Goal: Task Accomplishment & Management: Complete application form

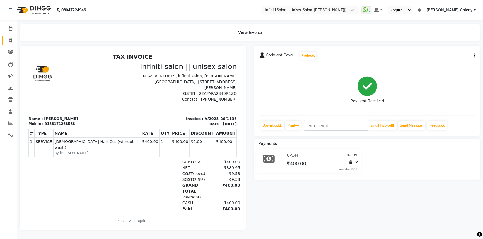
click at [11, 44] on link "Invoice" at bounding box center [8, 40] width 13 height 9
select select "service"
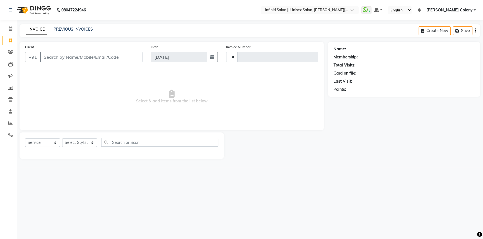
type input "1138"
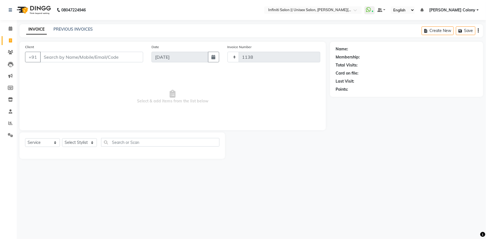
select select "8233"
click at [52, 59] on input "Client" at bounding box center [91, 57] width 103 height 11
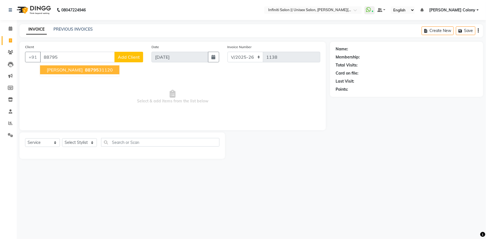
click at [85, 70] on span "88795" at bounding box center [92, 70] width 14 height 6
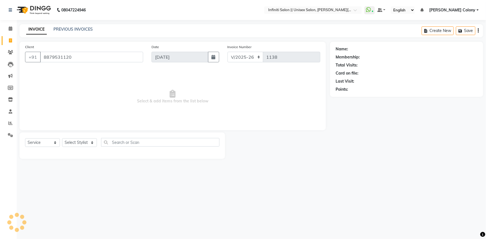
type input "8879531120"
select select "1: Object"
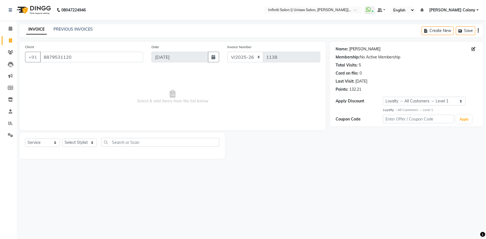
click at [357, 50] on link "Utkarsh" at bounding box center [364, 49] width 31 height 6
click at [68, 139] on select "Select Stylist Anjali Mahato Arun CC Ayush Bhoomi Dilshad Ahmad Ishu Jitesh Moy…" at bounding box center [79, 142] width 35 height 9
select select "78902"
click at [62, 138] on select "Select Stylist Anjali Mahato Arun CC Ayush Bhoomi Dilshad Ahmad Ishu Jitesh Moy…" at bounding box center [79, 142] width 35 height 9
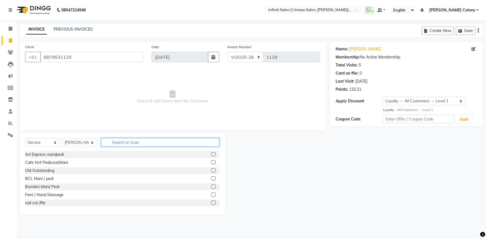
click at [137, 146] on input "text" at bounding box center [160, 142] width 118 height 9
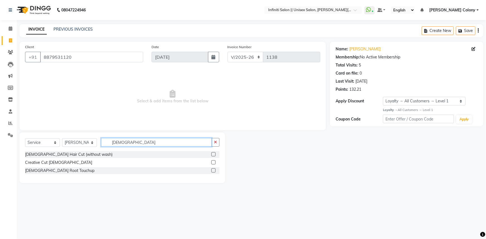
type input "male"
click at [213, 154] on label at bounding box center [213, 154] width 4 height 4
click at [213, 154] on input "checkbox" at bounding box center [213, 155] width 4 height 4
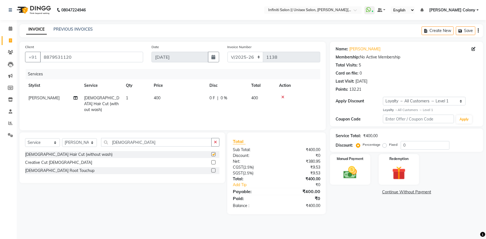
checkbox input "false"
click at [348, 174] on img at bounding box center [350, 173] width 23 height 16
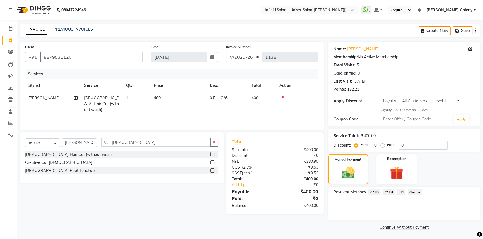
click at [391, 193] on span "CASH" at bounding box center [388, 192] width 12 height 6
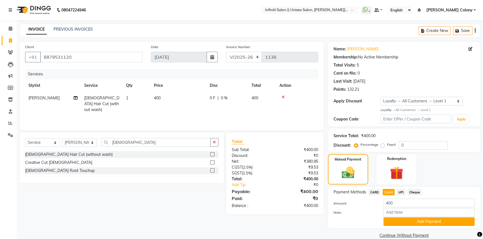
click at [389, 221] on button "Add Payment" at bounding box center [428, 222] width 91 height 9
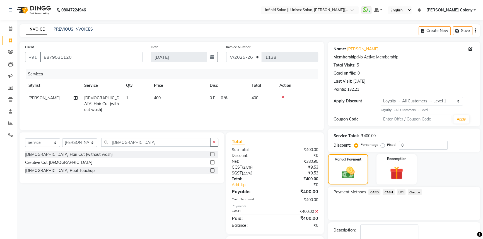
scroll to position [32, 0]
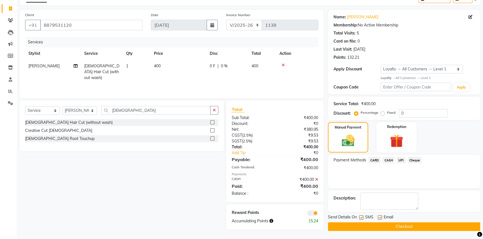
drag, startPoint x: 388, startPoint y: 226, endPoint x: 372, endPoint y: 236, distance: 18.6
click at [388, 226] on button "Checkout" at bounding box center [404, 227] width 152 height 9
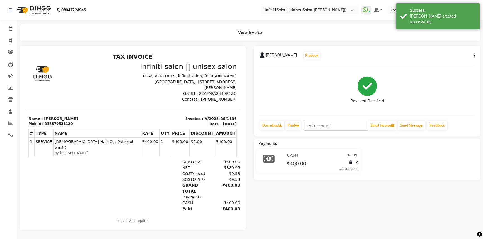
click at [23, 7] on img at bounding box center [33, 10] width 38 height 16
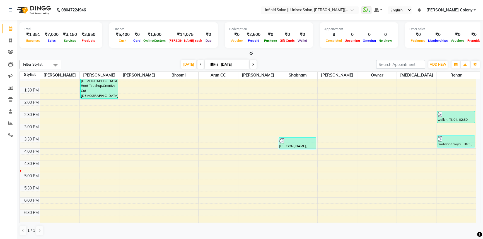
scroll to position [152, 0]
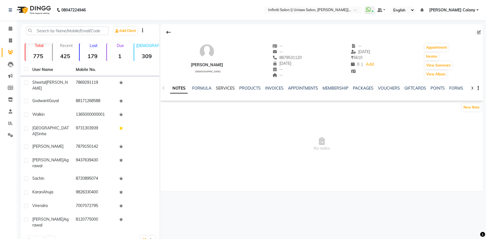
click at [218, 88] on link "SERVICES" at bounding box center [225, 88] width 19 height 5
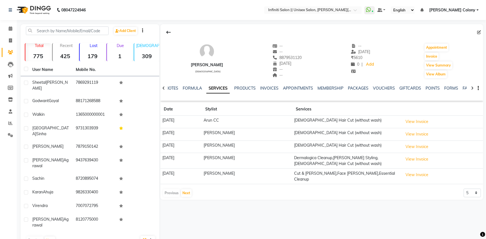
click at [29, 9] on img at bounding box center [33, 10] width 38 height 16
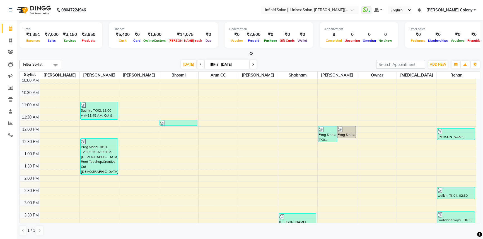
scroll to position [25, 0]
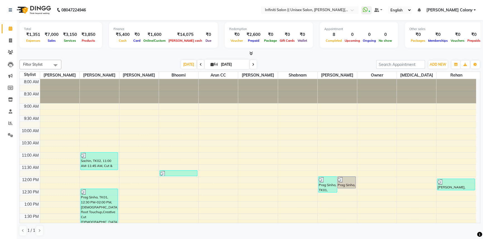
scroll to position [152, 0]
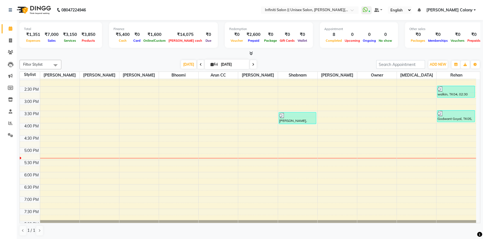
click at [250, 52] on icon at bounding box center [251, 53] width 4 height 4
